Goal: Check status: Check status

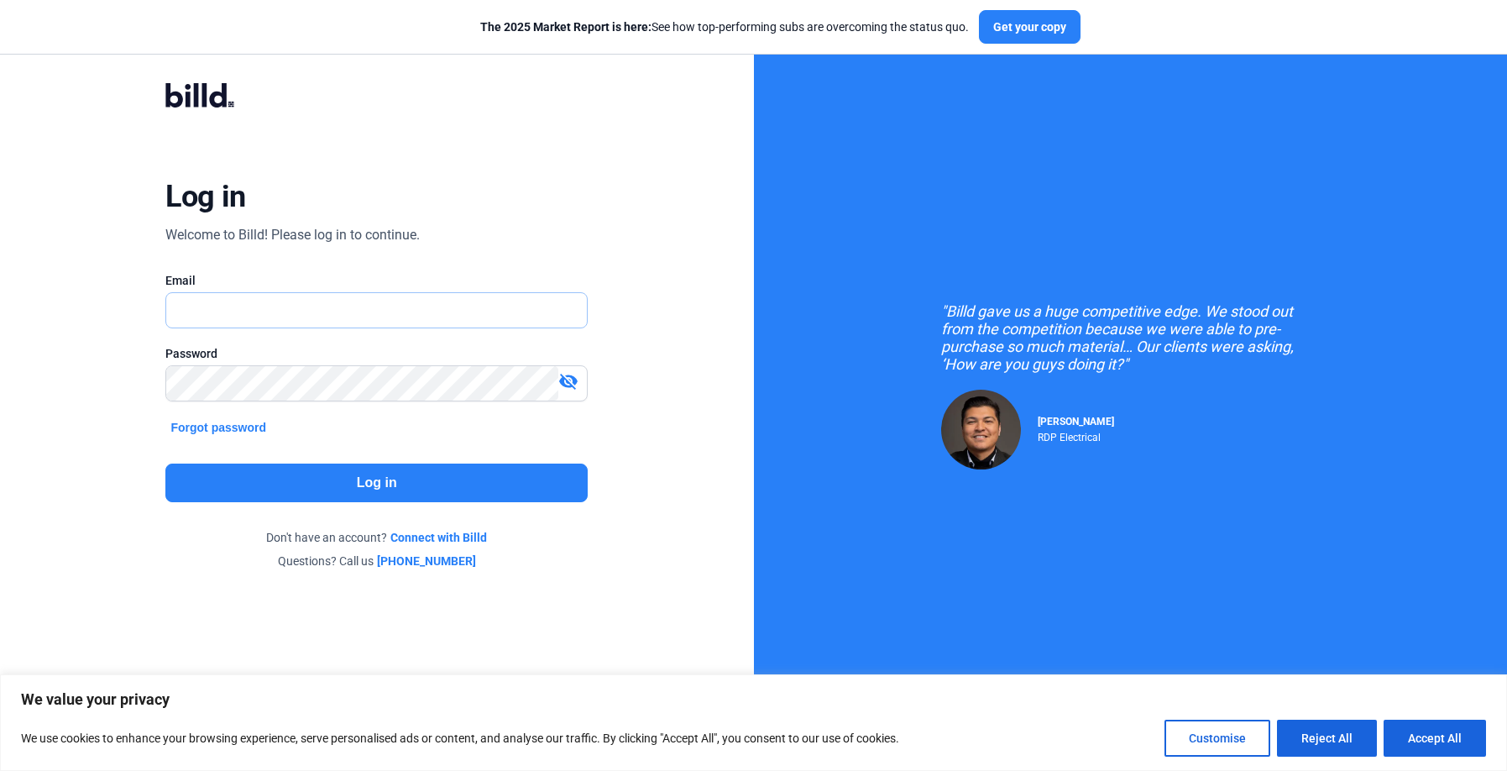
click at [402, 304] on input "text" at bounding box center [367, 310] width 402 height 34
drag, startPoint x: 361, startPoint y: 292, endPoint x: 355, endPoint y: 319, distance: 27.5
click at [361, 292] on div at bounding box center [376, 310] width 422 height 36
drag, startPoint x: 355, startPoint y: 319, endPoint x: 335, endPoint y: 310, distance: 22.2
click at [339, 314] on div "Email Email is required." at bounding box center [376, 308] width 422 height 73
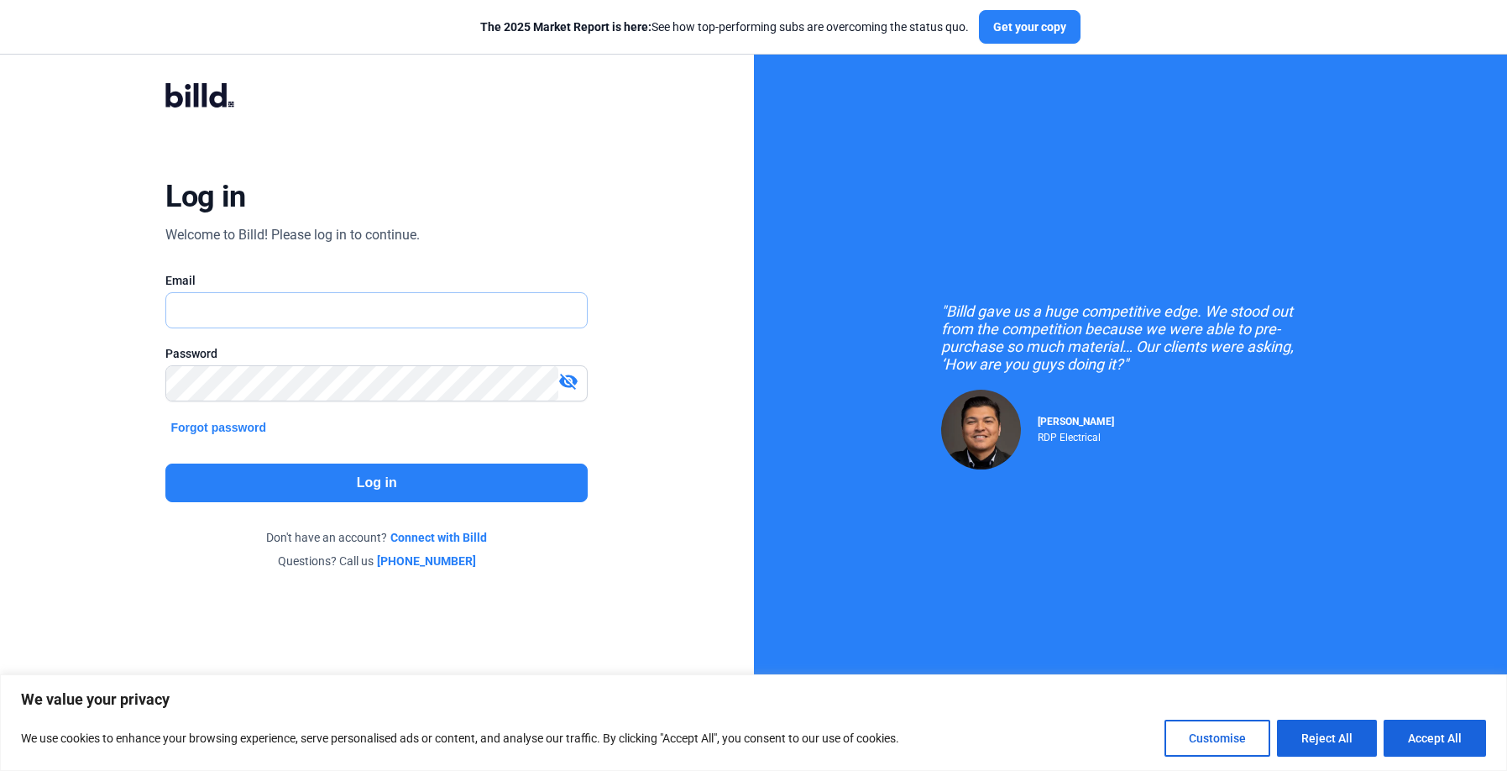
click at [335, 310] on input "text" at bounding box center [376, 310] width 421 height 34
click at [419, 325] on input "text" at bounding box center [376, 310] width 421 height 34
type input "[PERSON_NAME][EMAIL_ADDRESS][PERSON_NAME][DOMAIN_NAME]"
click at [349, 487] on button "Log in" at bounding box center [376, 483] width 422 height 39
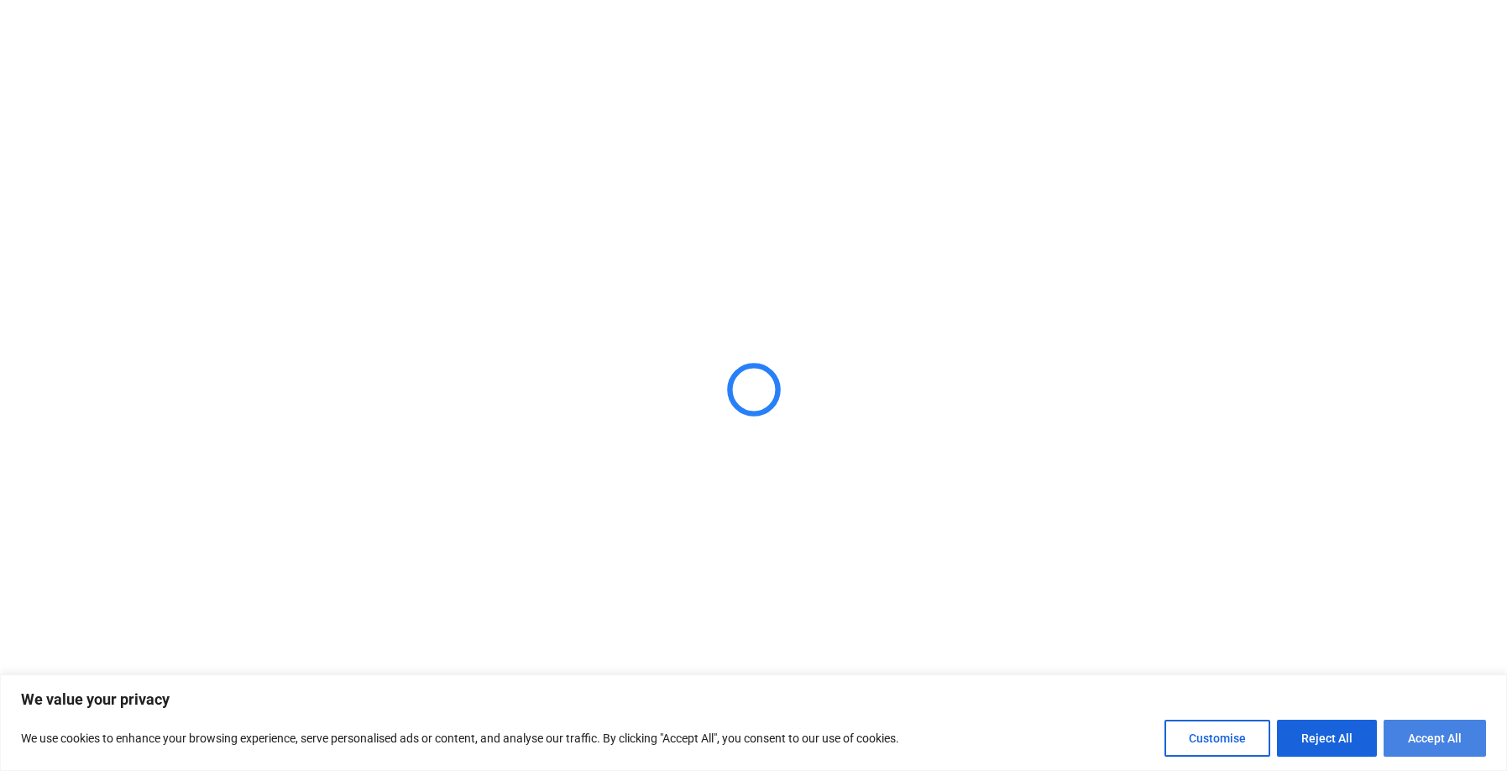
click at [1422, 742] on button "Accept All" at bounding box center [1435, 738] width 102 height 37
checkbox input "true"
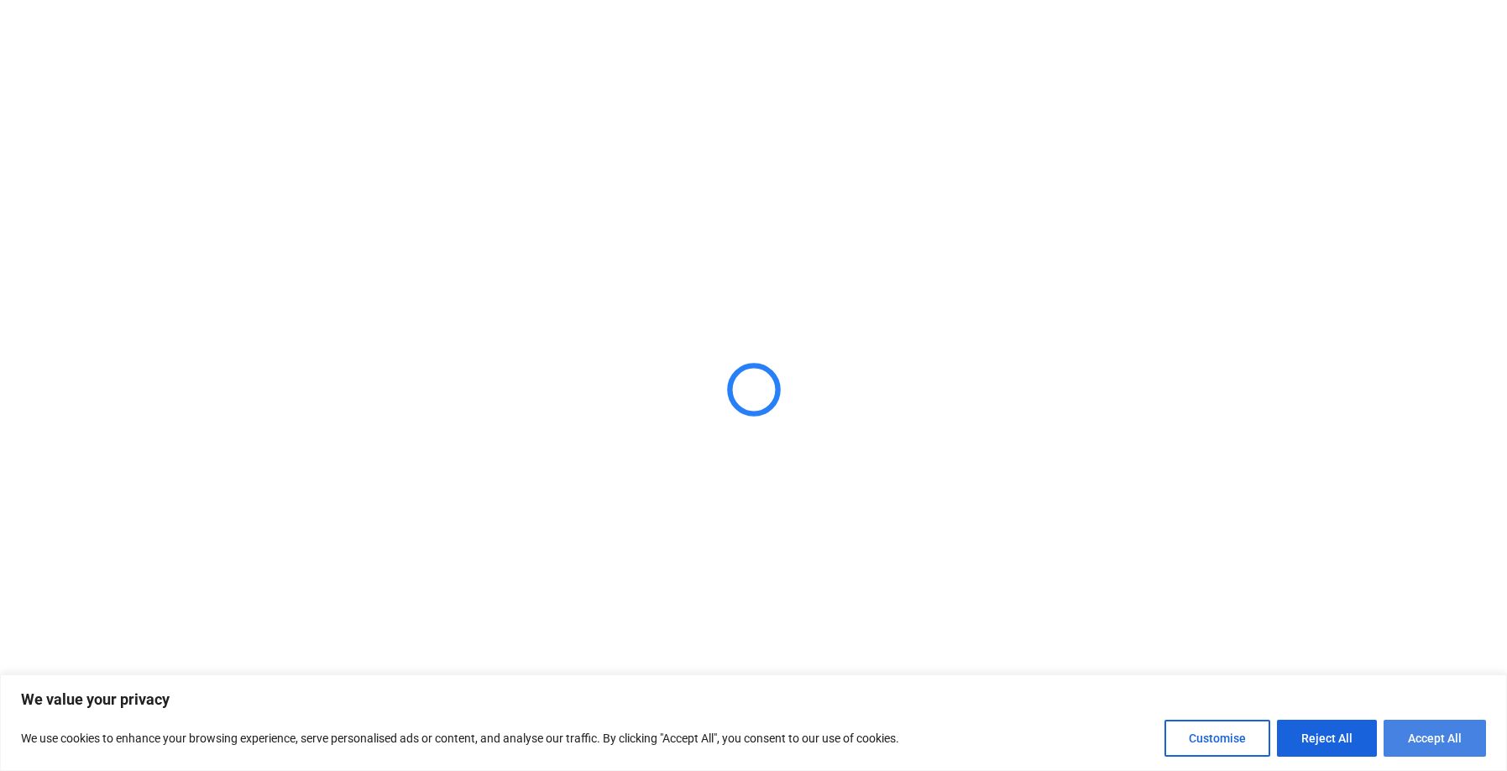
checkbox input "true"
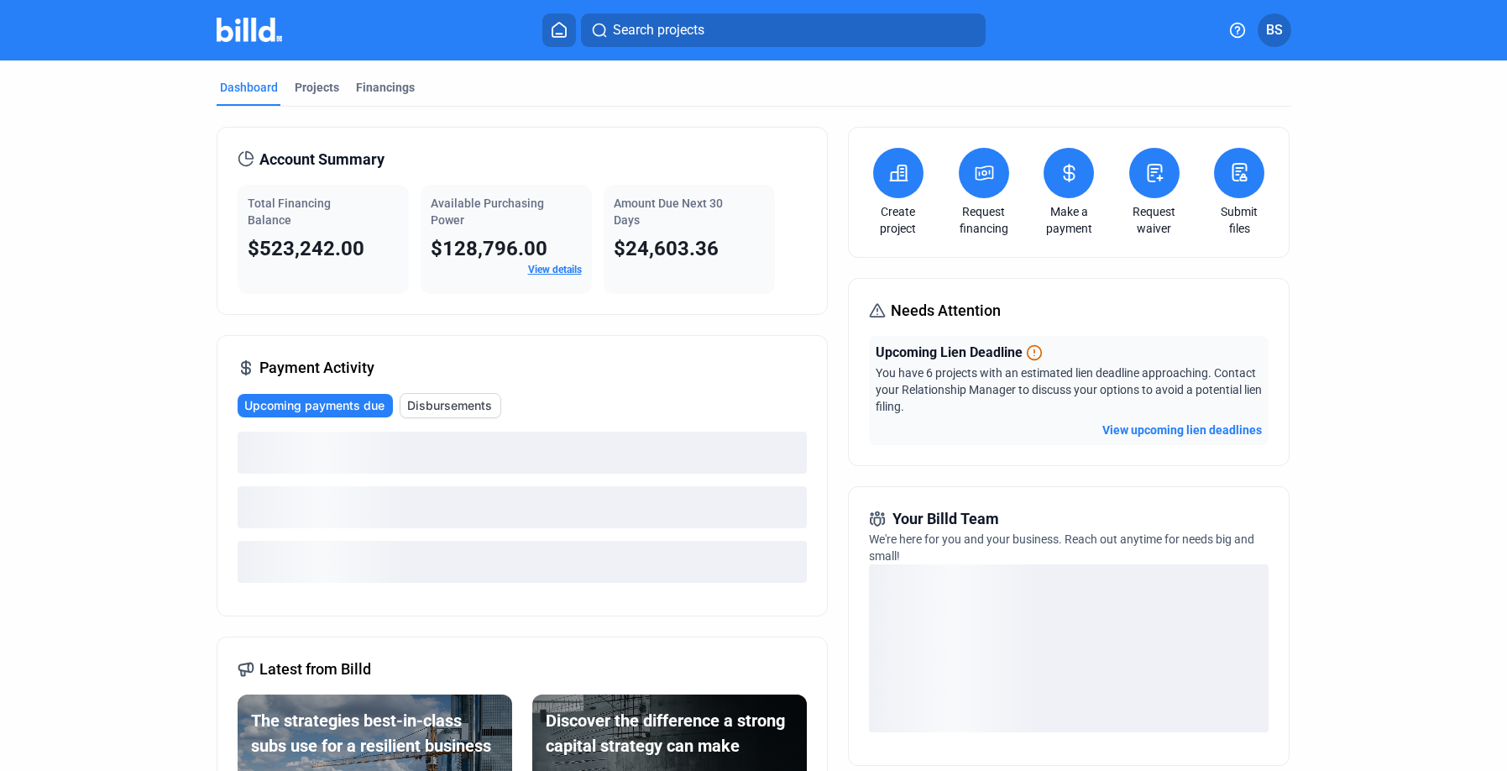
click at [1187, 427] on button "View upcoming lien deadlines" at bounding box center [1183, 430] width 160 height 17
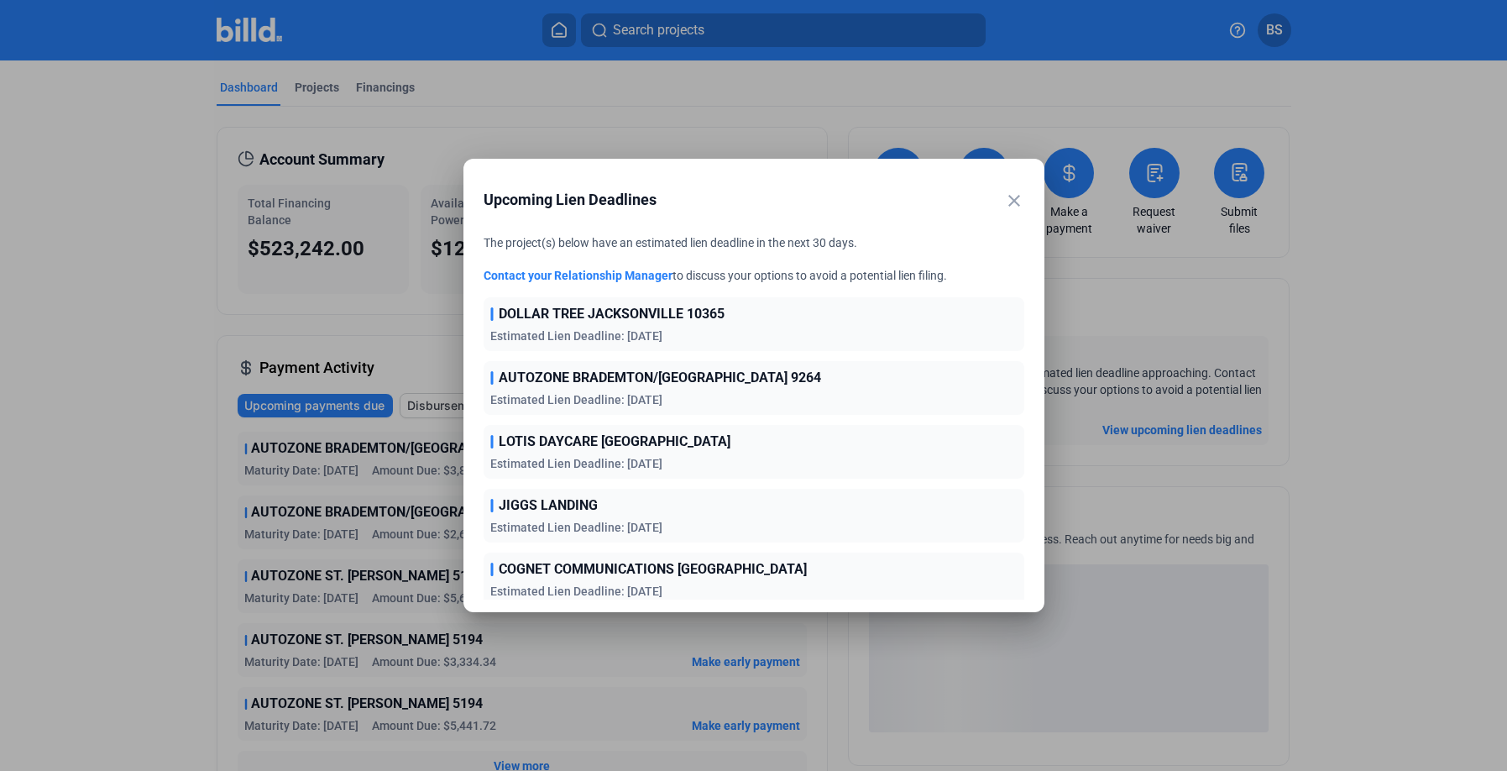
click at [1250, 202] on div at bounding box center [753, 385] width 1507 height 771
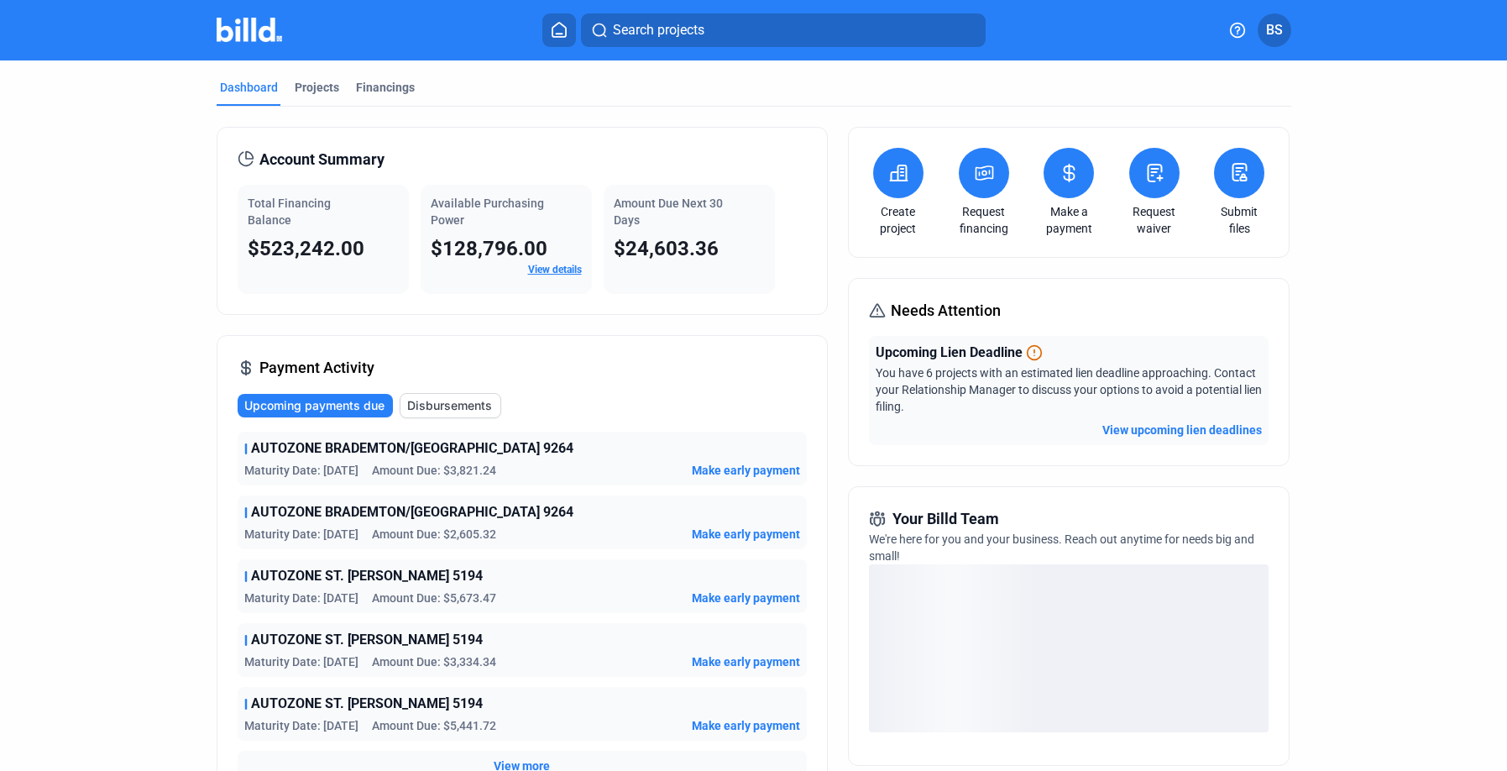
click at [1125, 433] on button "View upcoming lien deadlines" at bounding box center [1183, 430] width 160 height 17
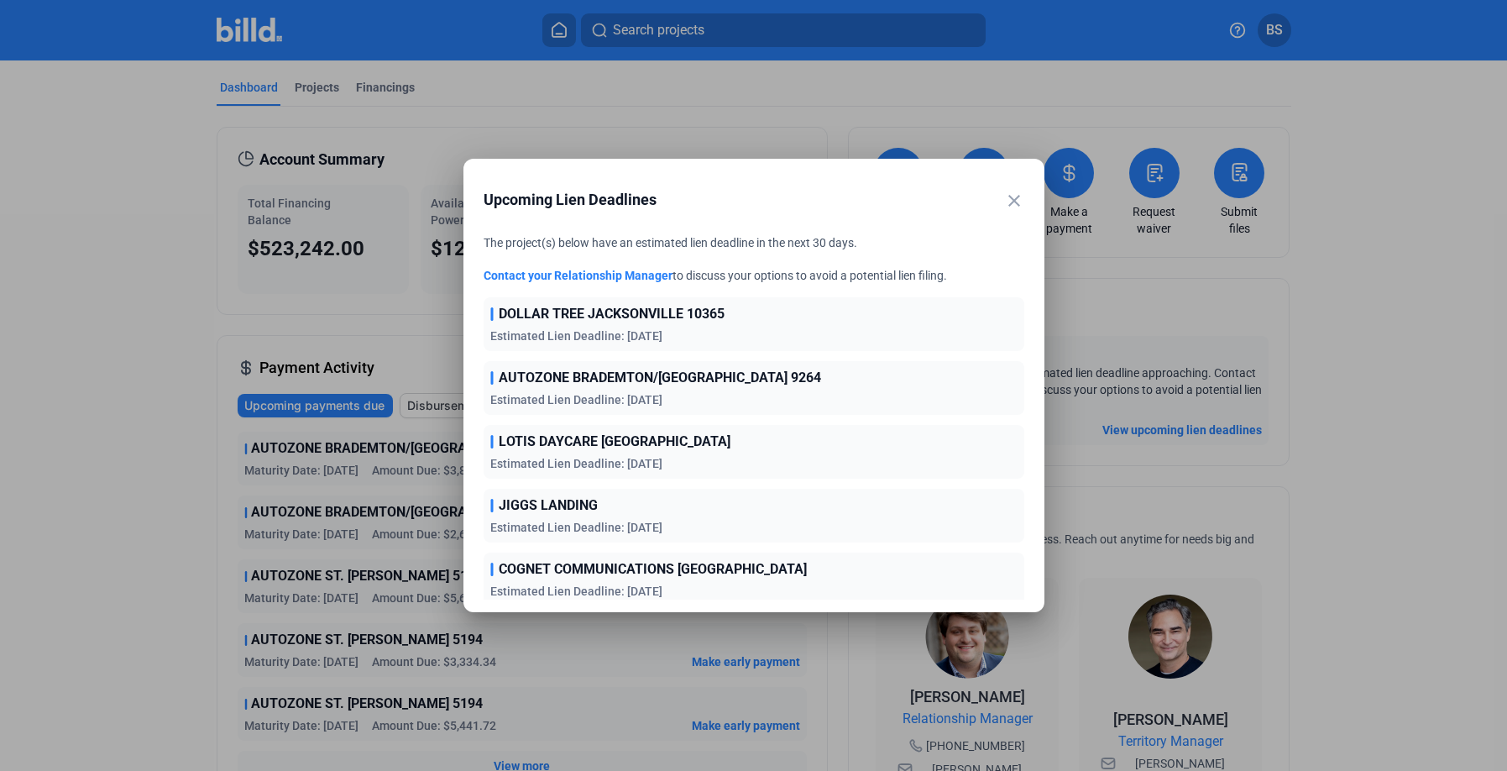
drag, startPoint x: 671, startPoint y: 337, endPoint x: 584, endPoint y: 314, distance: 90.2
click at [567, 312] on div "DOLLAR TREE [GEOGRAPHIC_DATA] 10365 Estimated Lien Deadline: [DATE]" at bounding box center [754, 324] width 541 height 54
click at [585, 314] on span "DOLLAR TREE JACKSONVILLE 10365" at bounding box center [612, 314] width 226 height 20
drag, startPoint x: 706, startPoint y: 342, endPoint x: 689, endPoint y: 340, distance: 17.7
click at [686, 342] on div "DOLLAR TREE [GEOGRAPHIC_DATA] 10365 Estimated Lien Deadline: [DATE]" at bounding box center [754, 324] width 541 height 54
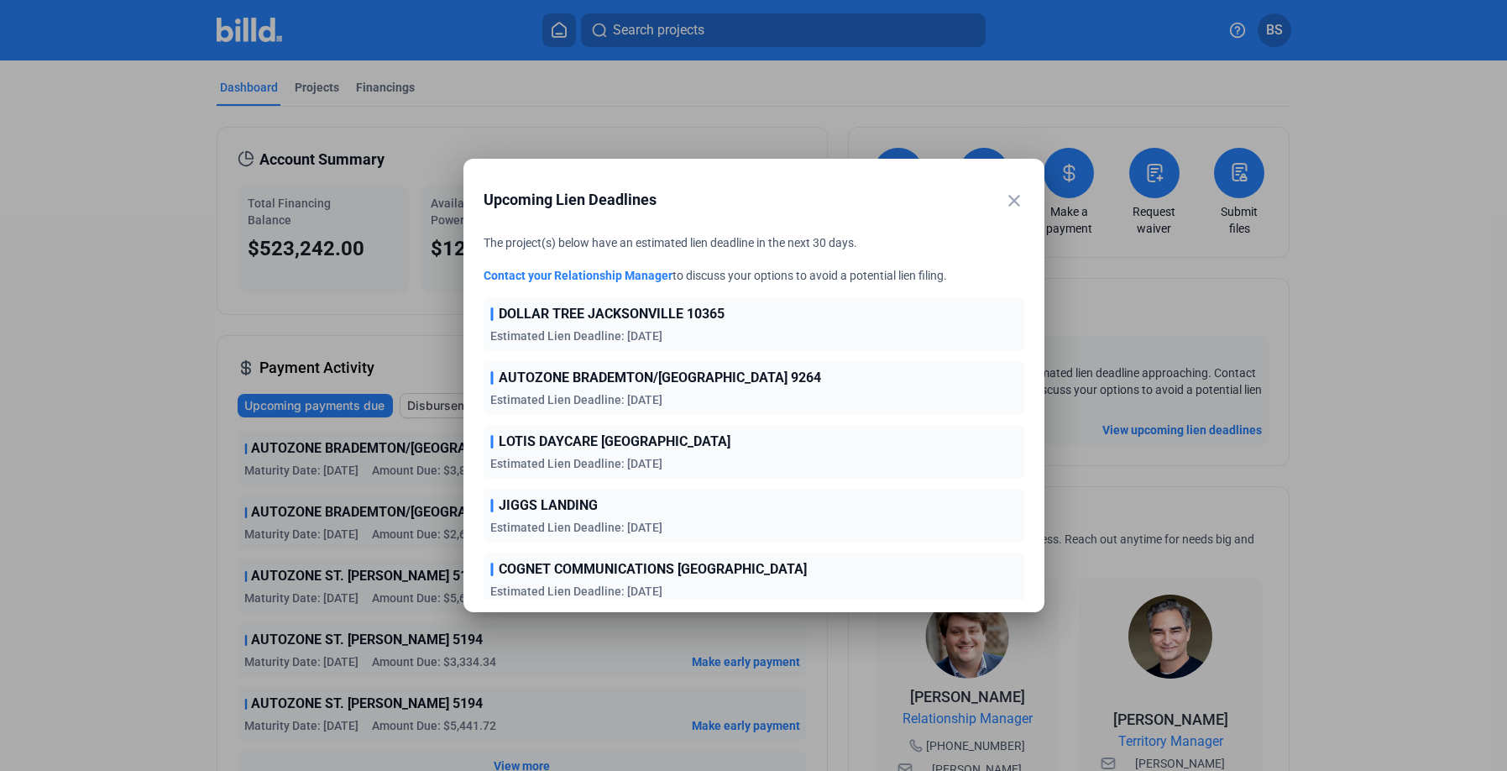
click at [689, 340] on div "DOLLAR TREE [GEOGRAPHIC_DATA] 10365 Estimated Lien Deadline: [DATE]" at bounding box center [754, 324] width 541 height 54
drag, startPoint x: 862, startPoint y: 249, endPoint x: 812, endPoint y: 241, distance: 51.0
click at [803, 244] on div "The project(s) below have an estimated lien deadline in the next 30 days. Conta…" at bounding box center [754, 259] width 541 height 50
click at [364, 342] on div at bounding box center [753, 385] width 1507 height 771
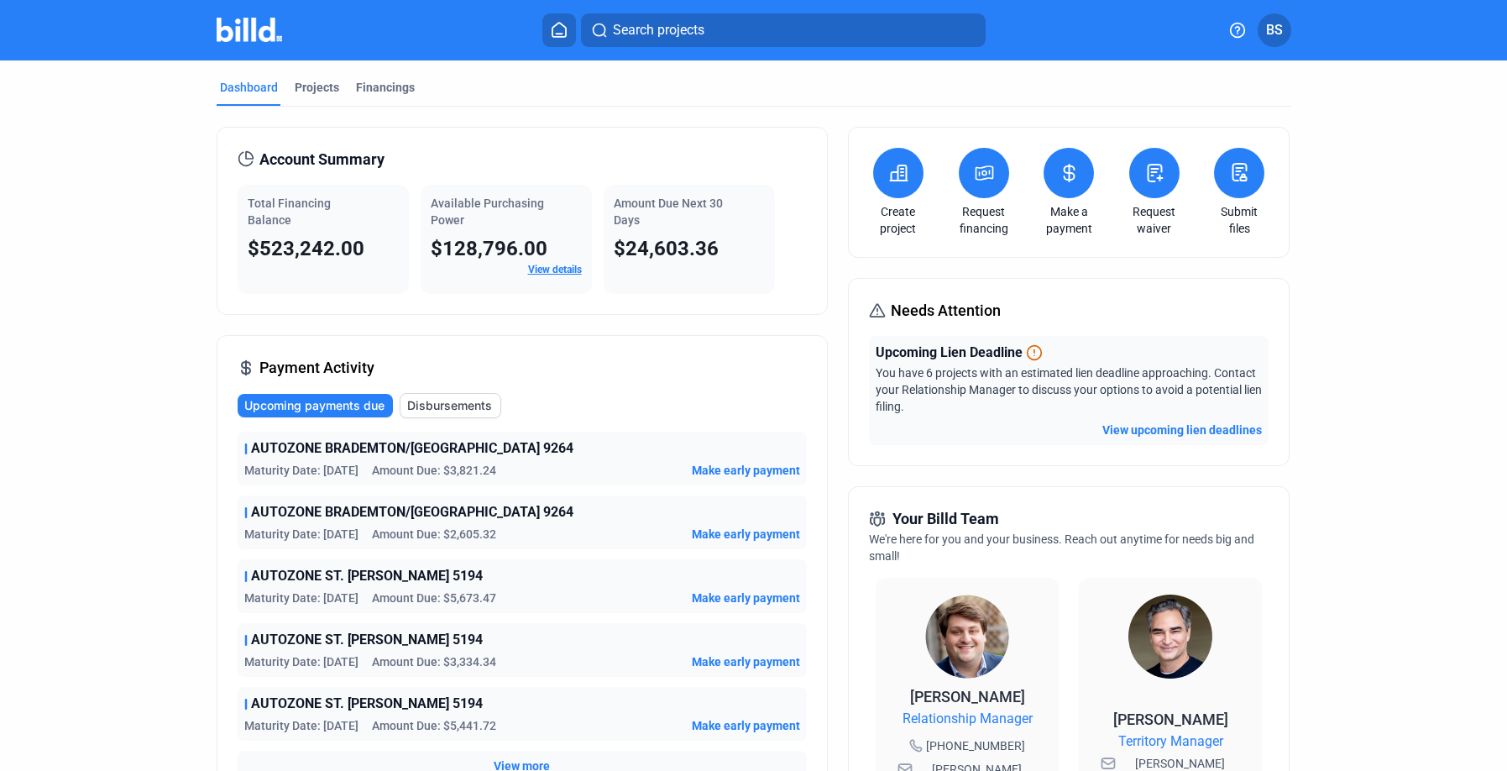
click at [1124, 428] on button "View upcoming lien deadlines" at bounding box center [1183, 430] width 160 height 17
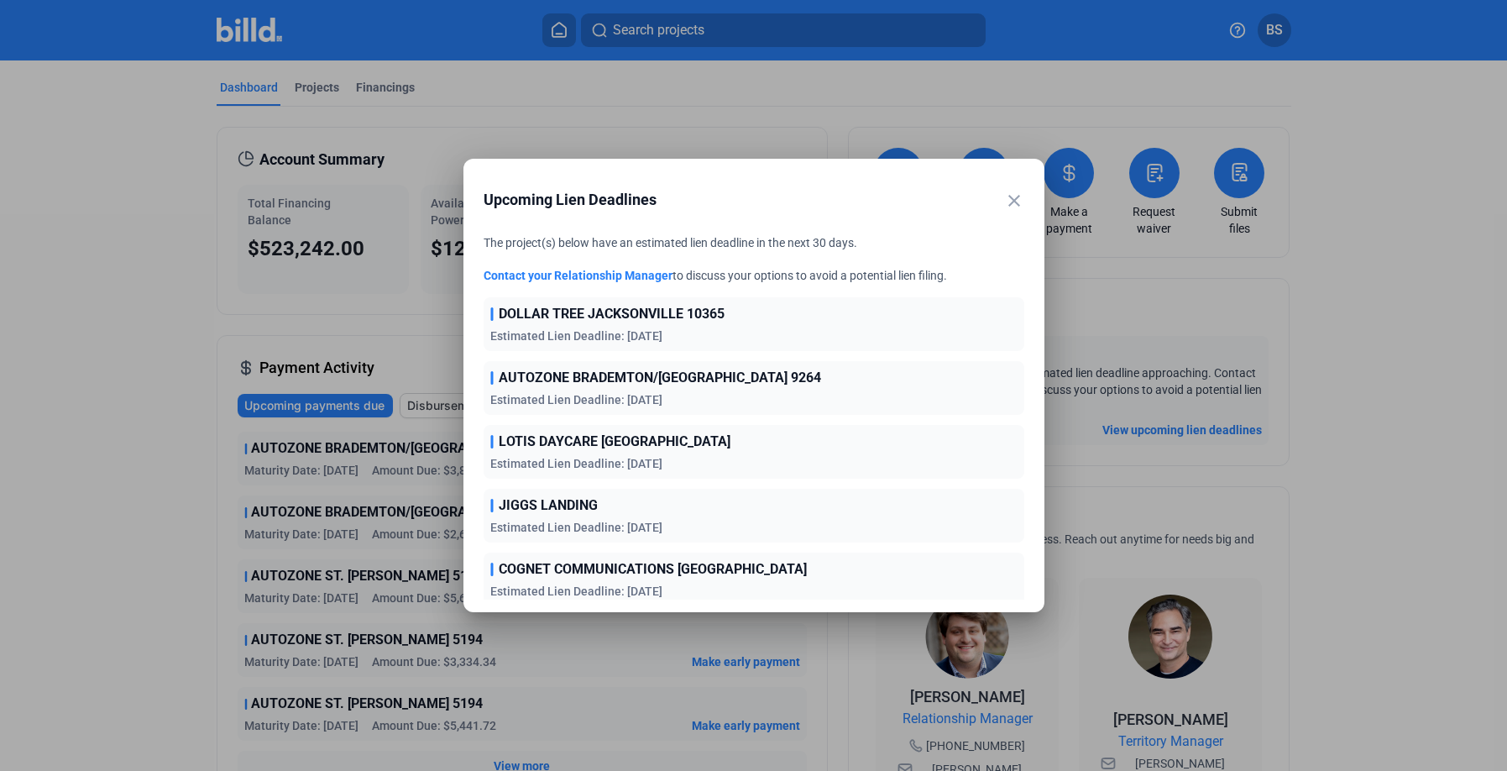
click at [1015, 197] on mat-icon "close" at bounding box center [1014, 201] width 20 height 20
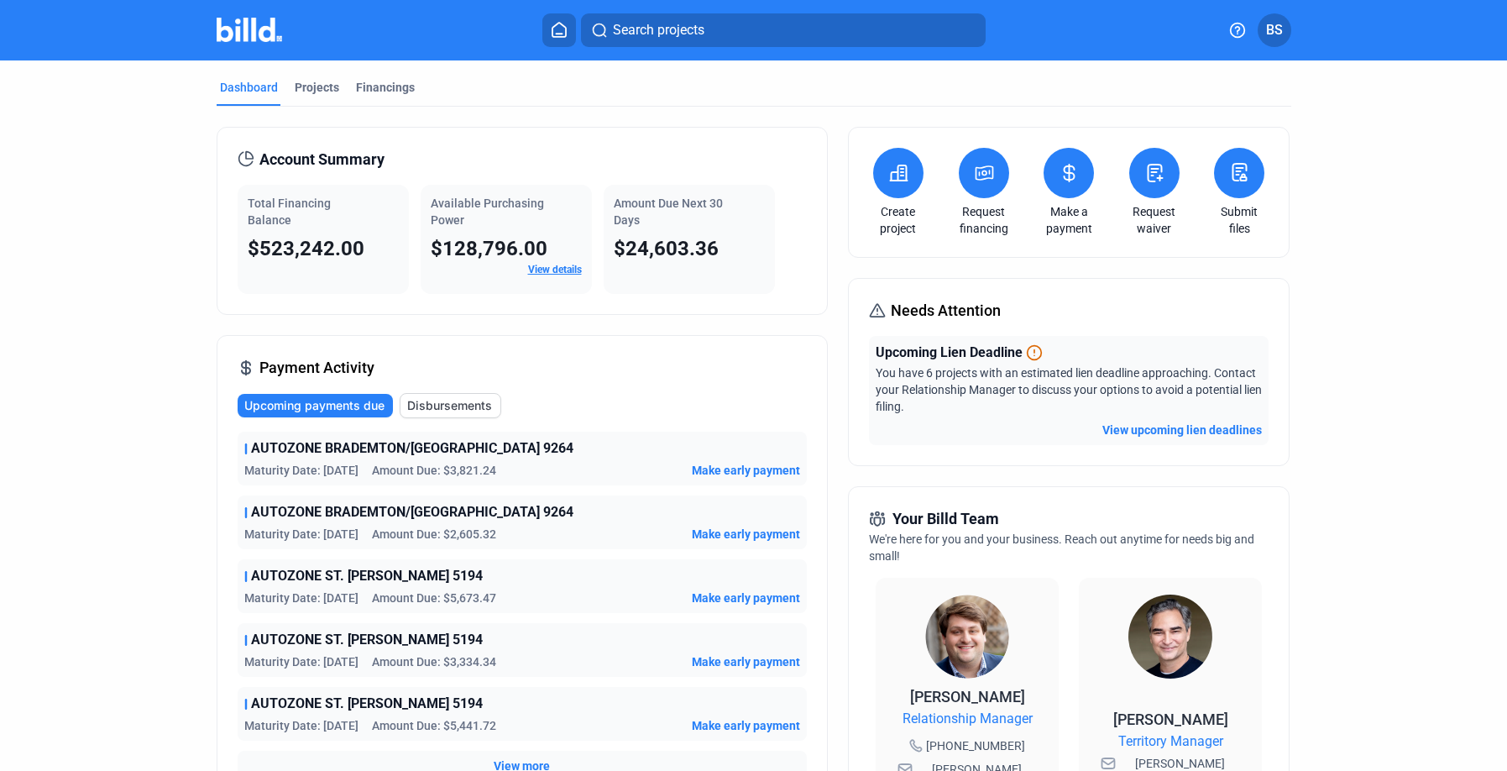
click at [426, 339] on div "Payment Activity Upcoming payments due Disbursements AUTOZONE BRADEMTON/[GEOGRA…" at bounding box center [522, 568] width 611 height 467
